Goal: Task Accomplishment & Management: Complete application form

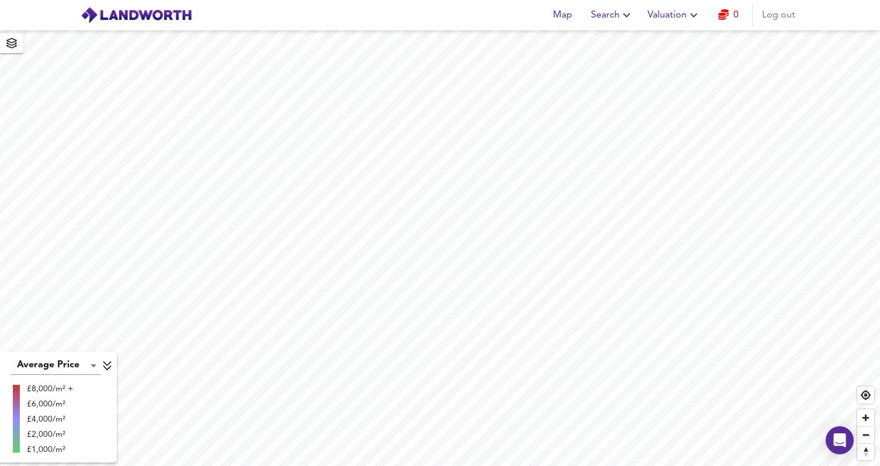
click at [683, 16] on span "Valuation" at bounding box center [674, 15] width 53 height 16
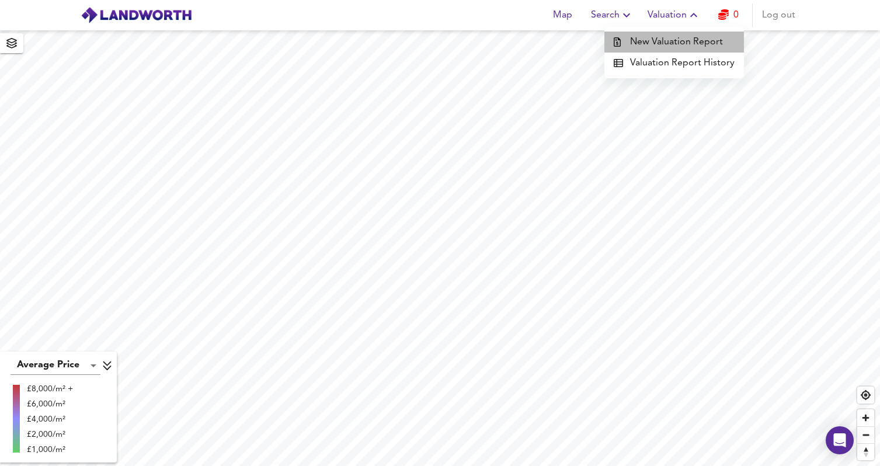
click at [682, 37] on li "New Valuation Report" at bounding box center [675, 42] width 140 height 21
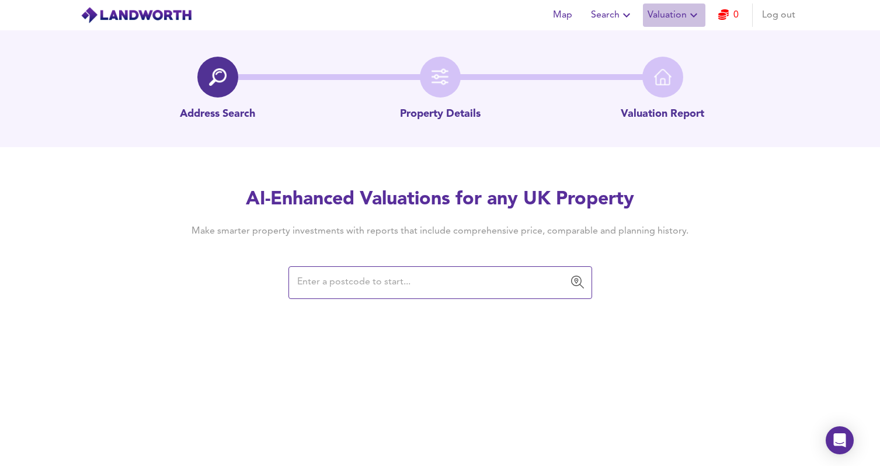
click at [677, 15] on span "Valuation" at bounding box center [674, 15] width 53 height 16
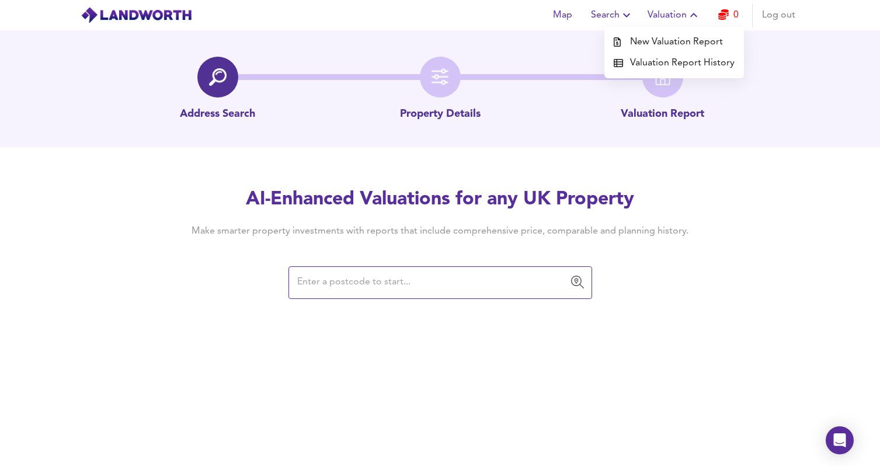
click at [683, 62] on li "Valuation Report History" at bounding box center [675, 63] width 140 height 21
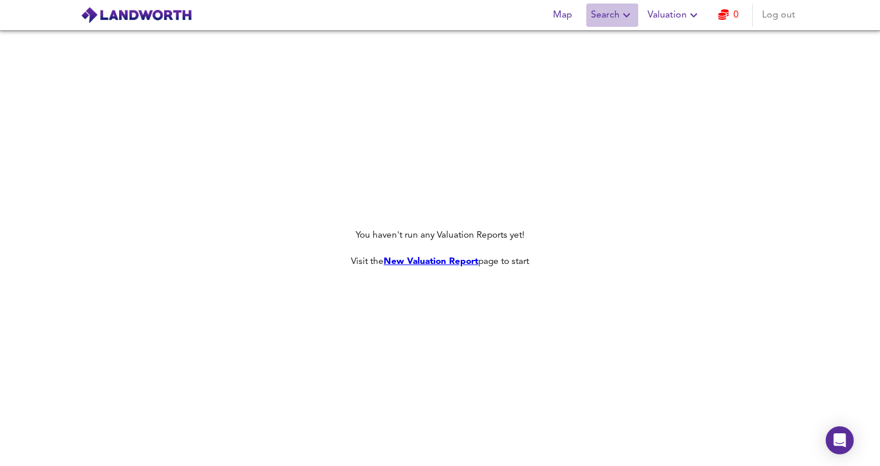
click at [599, 14] on span "Search" at bounding box center [612, 15] width 43 height 16
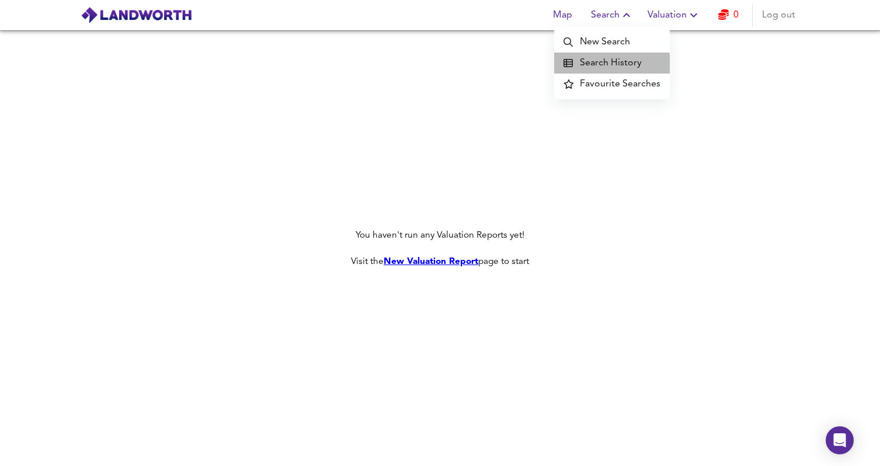
click at [604, 67] on li "Search History" at bounding box center [612, 63] width 116 height 21
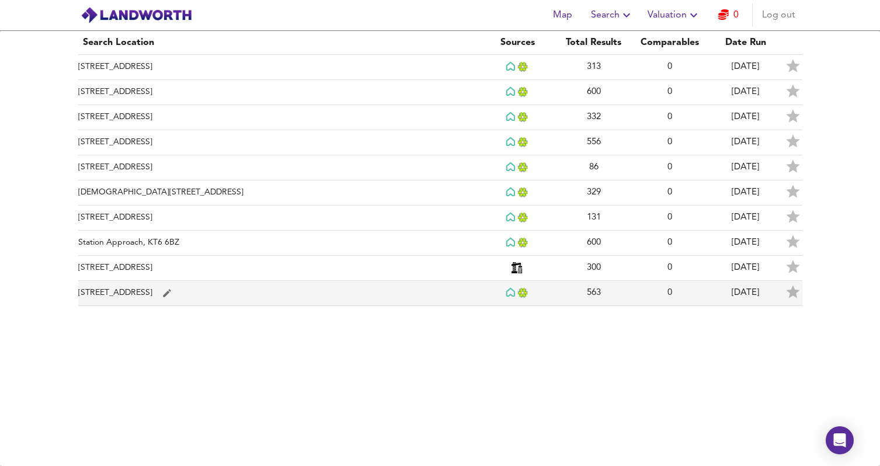
click at [323, 295] on td "High Street, GU21 6BG" at bounding box center [279, 293] width 402 height 25
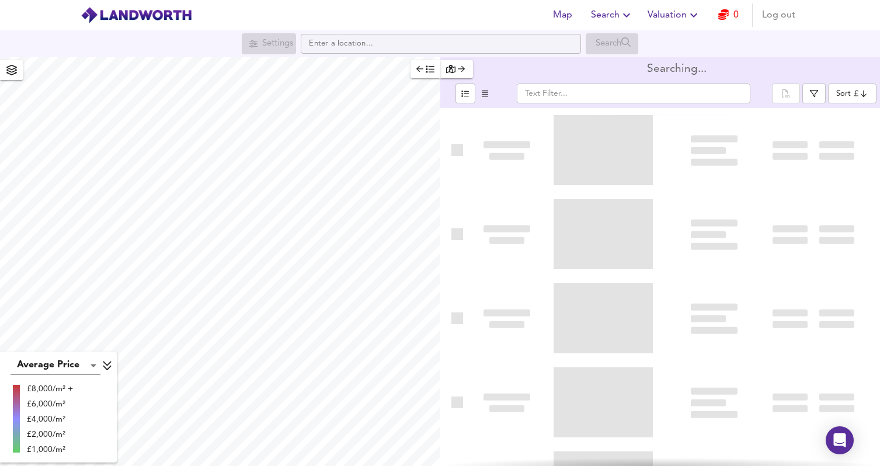
type input "bestdeal"
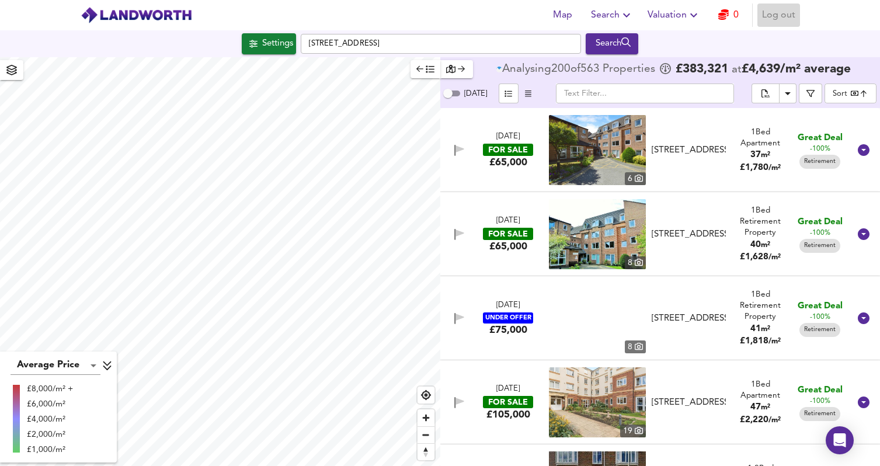
click at [785, 18] on span "Log out" at bounding box center [778, 15] width 33 height 16
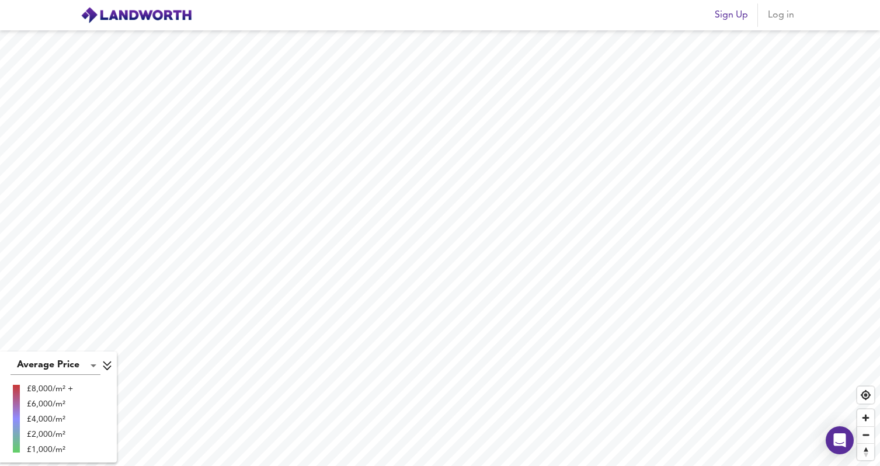
click at [791, 13] on span "Log in" at bounding box center [782, 15] width 28 height 16
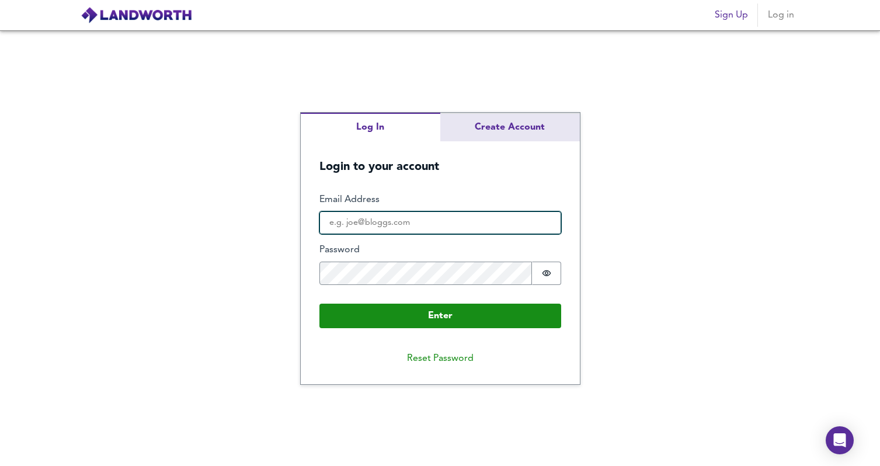
type input "[EMAIL_ADDRESS][DOMAIN_NAME]"
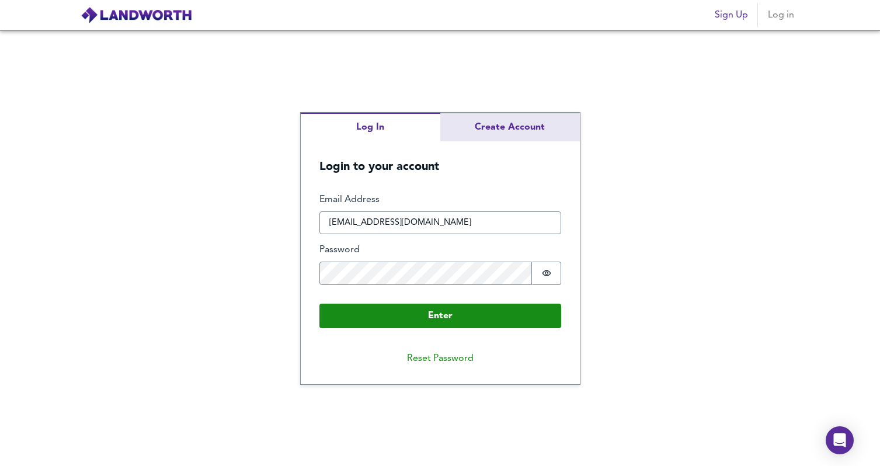
click at [522, 123] on div "Log In Create Account Login to your account Enter Email Address [EMAIL_ADDRESS]…" at bounding box center [440, 249] width 279 height 272
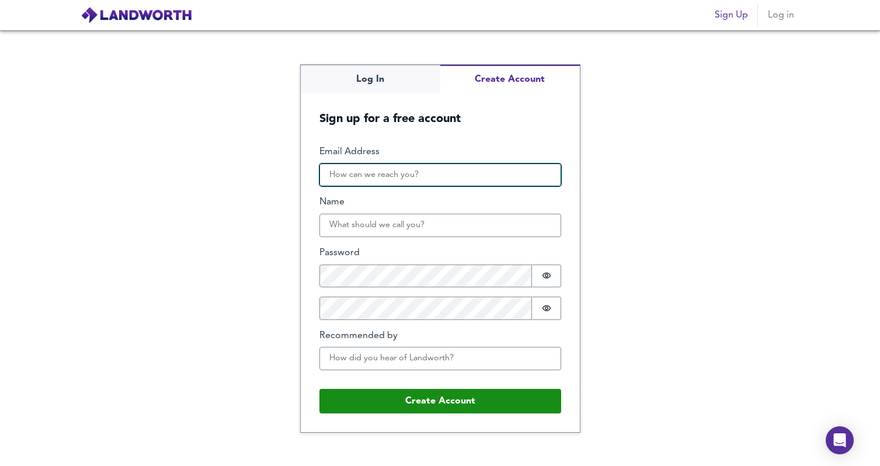
click at [367, 183] on input "Email Address" at bounding box center [441, 175] width 242 height 23
click at [391, 175] on input "[DOMAIN_NAME][EMAIL_ADDRESS][DOMAIN_NAME]" at bounding box center [441, 175] width 242 height 23
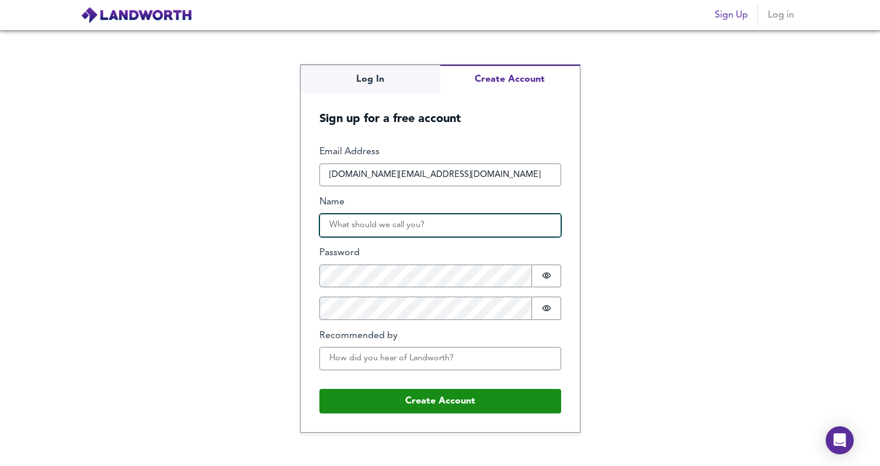
type input "[DOMAIN_NAME][EMAIL_ADDRESS][DOMAIN_NAME]"
click at [461, 227] on input "Name" at bounding box center [441, 225] width 242 height 23
type input "Dragos-[PERSON_NAME]"
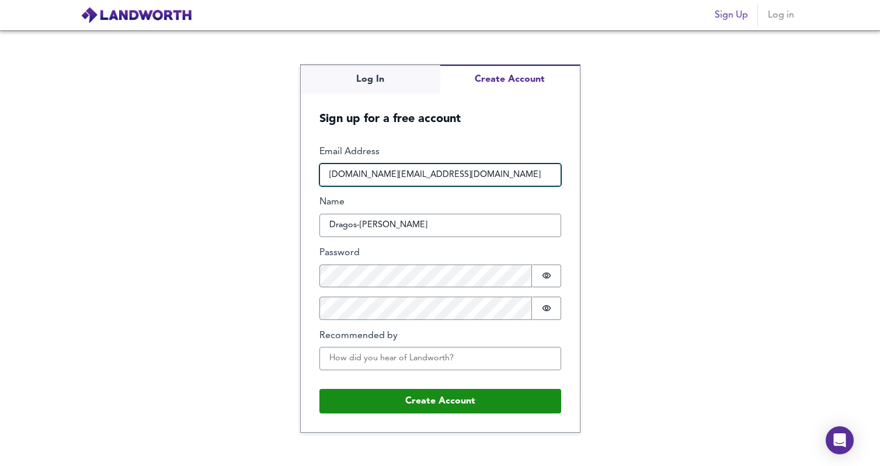
click at [389, 178] on input "[DOMAIN_NAME][EMAIL_ADDRESS][DOMAIN_NAME]" at bounding box center [441, 175] width 242 height 23
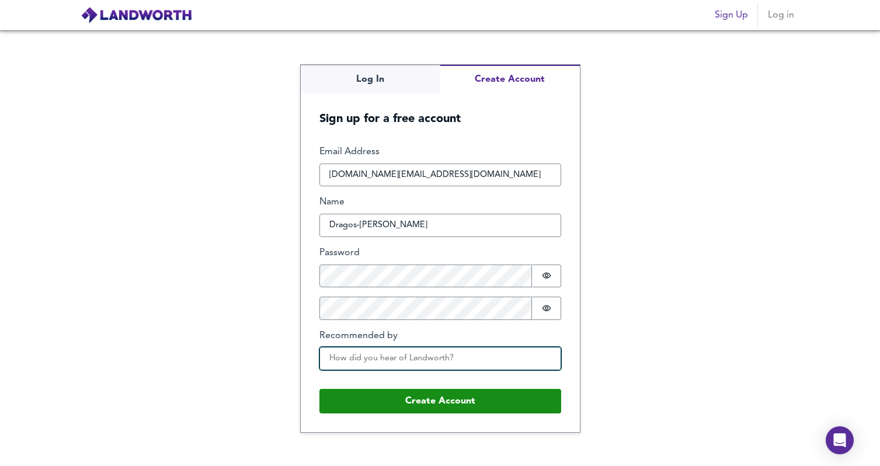
click at [342, 358] on input "Recommended by" at bounding box center [441, 358] width 242 height 23
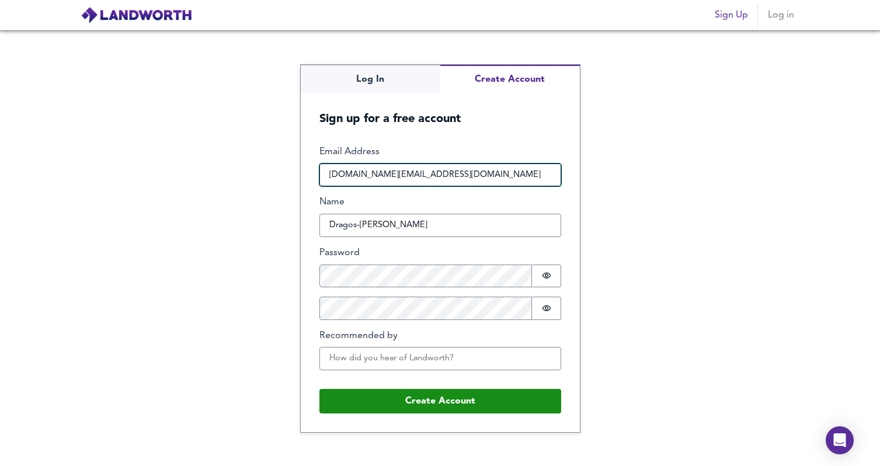
click at [390, 173] on input "[DOMAIN_NAME][EMAIL_ADDRESS][DOMAIN_NAME]" at bounding box center [441, 175] width 242 height 23
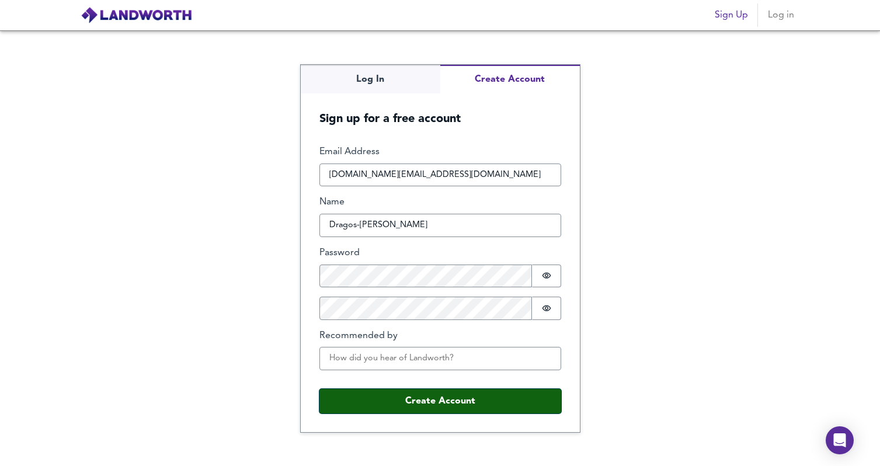
click at [480, 405] on button "Create Account" at bounding box center [441, 401] width 242 height 25
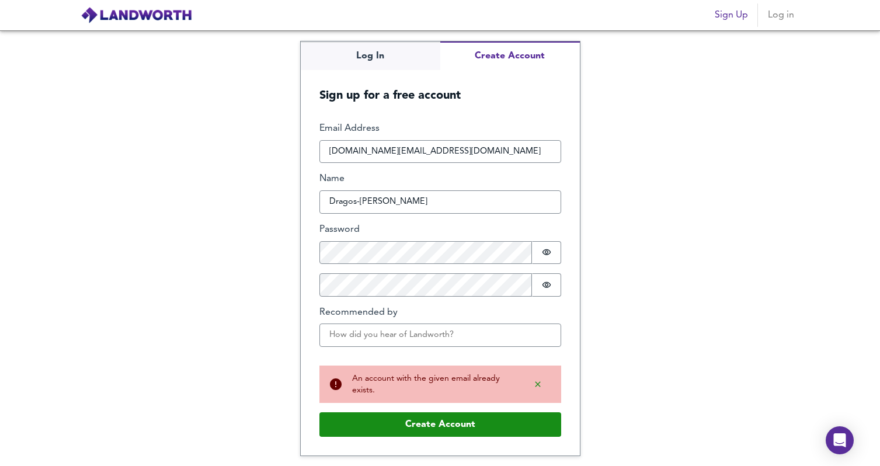
click at [713, 291] on div "Log In Create Account Sign up for a free account Email Address [DOMAIN_NAME][EM…" at bounding box center [440, 248] width 880 height 436
click at [433, 150] on input "[DOMAIN_NAME][EMAIL_ADDRESS][DOMAIN_NAME]" at bounding box center [441, 151] width 242 height 23
paste input "[EMAIL_ADDRESS][DOMAIN_NAME]"
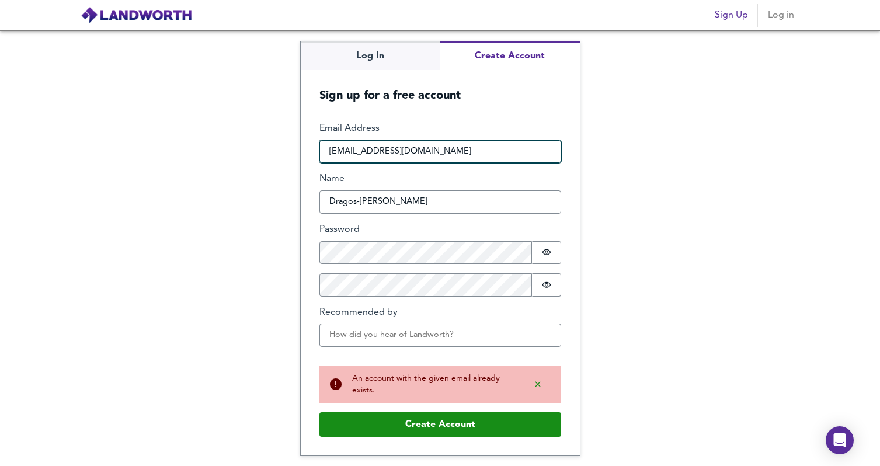
type input "[EMAIL_ADDRESS][DOMAIN_NAME]"
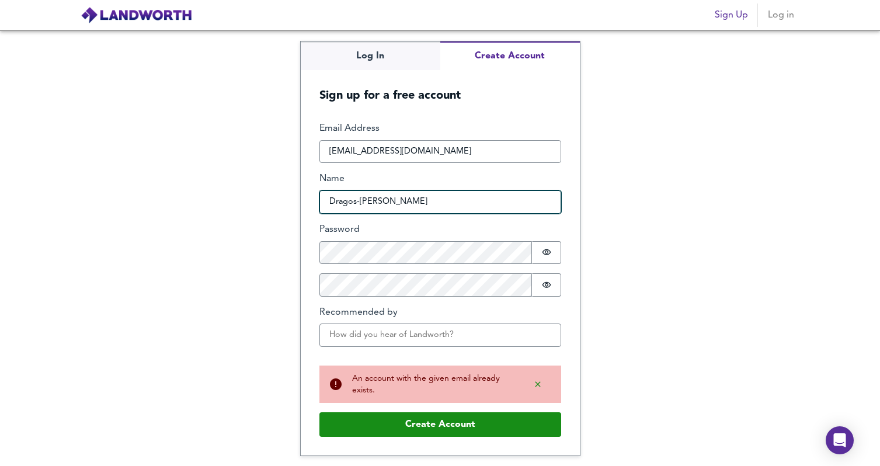
click at [411, 207] on input "Dragos-[PERSON_NAME]" at bounding box center [441, 201] width 242 height 23
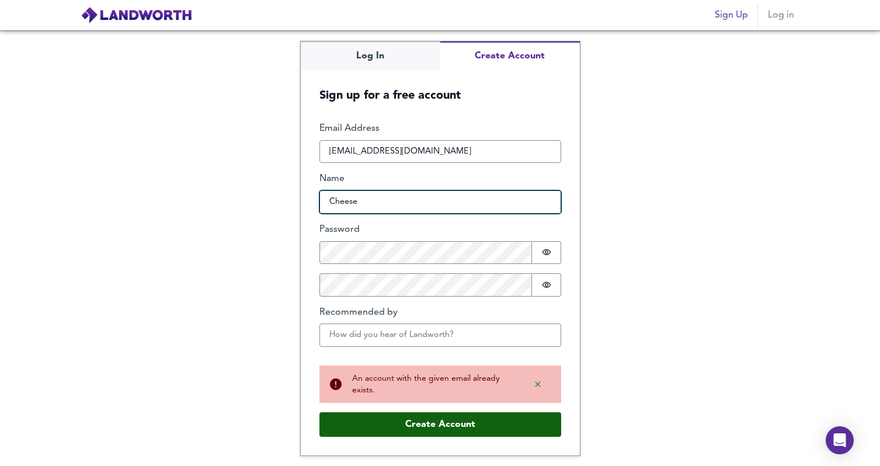
type input "Cheese"
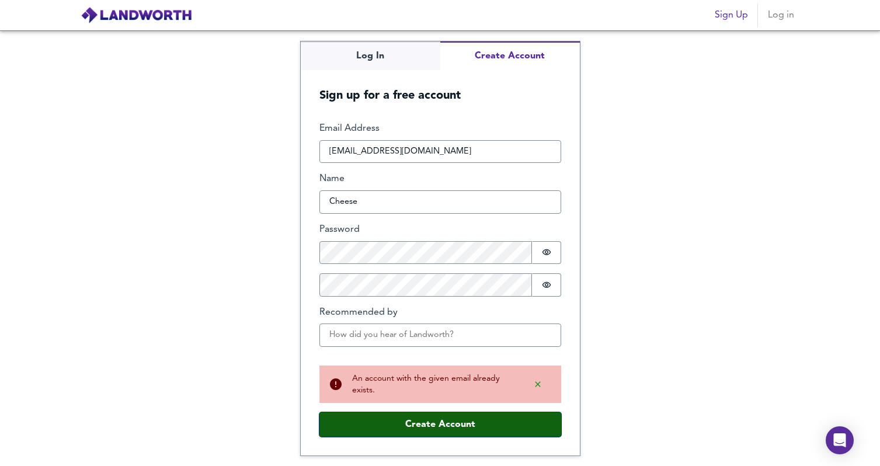
click at [482, 429] on button "Create Account" at bounding box center [441, 424] width 242 height 25
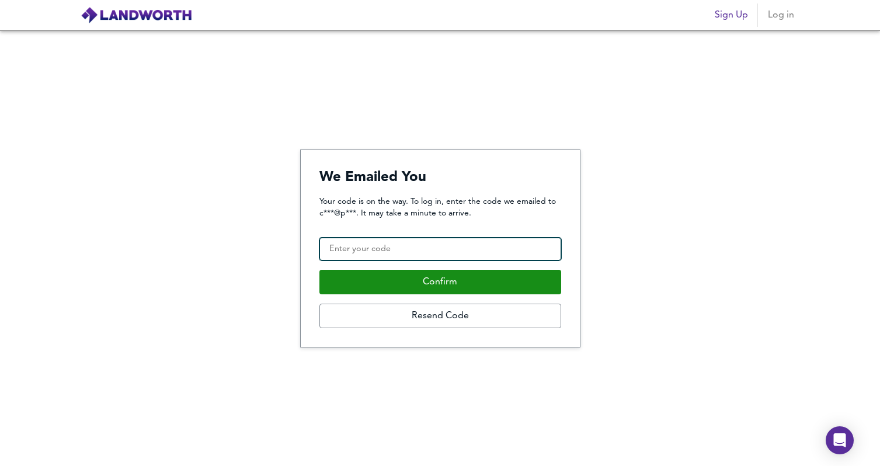
click at [368, 247] on input "Confirmation Code" at bounding box center [441, 249] width 242 height 23
paste input "218559"
type input "218559"
click at [425, 296] on div "Your code is on the way. To log in, enter the code we emailed to c***@p***. It …" at bounding box center [441, 262] width 242 height 133
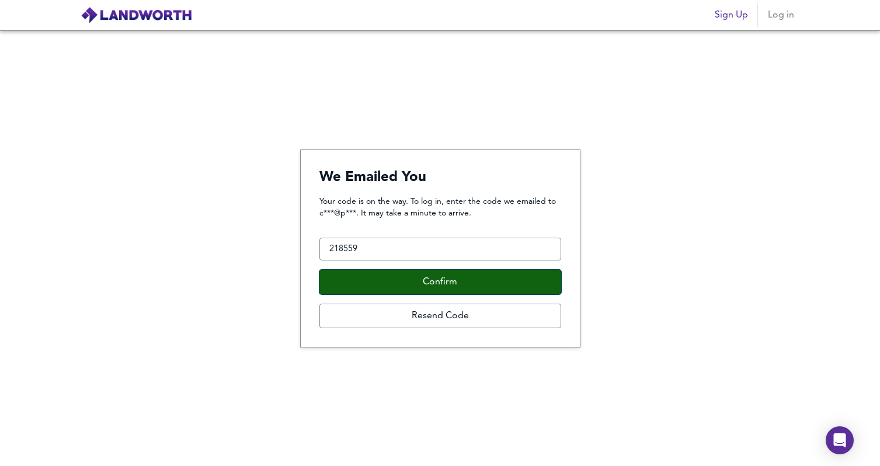
click at [439, 283] on button "Confirm" at bounding box center [441, 282] width 242 height 25
